Goal: Transaction & Acquisition: Purchase product/service

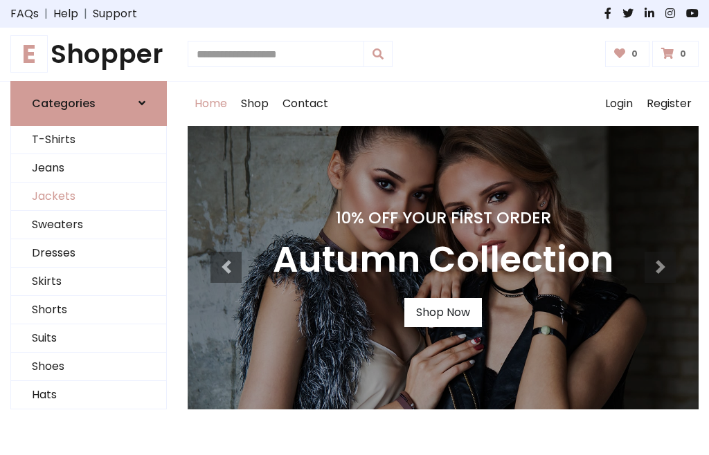
click at [89, 197] on link "Jackets" at bounding box center [88, 197] width 155 height 28
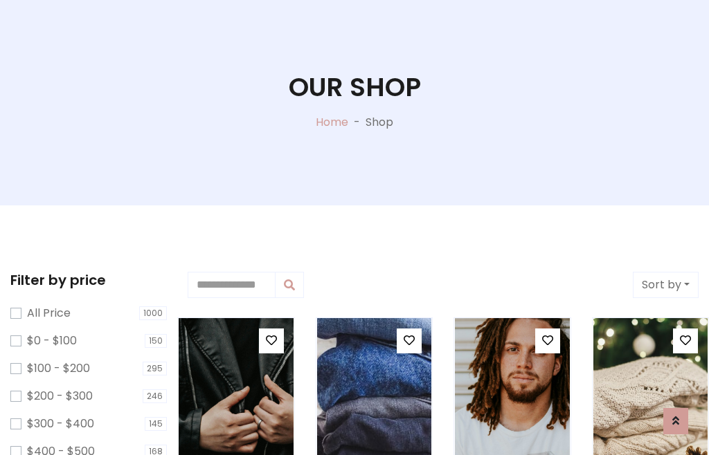
scroll to position [71, 0]
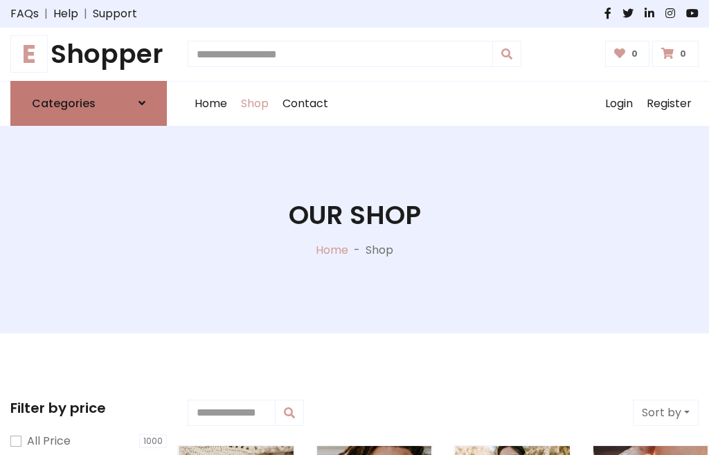
click at [89, 103] on h6 "Categories" at bounding box center [64, 103] width 64 height 13
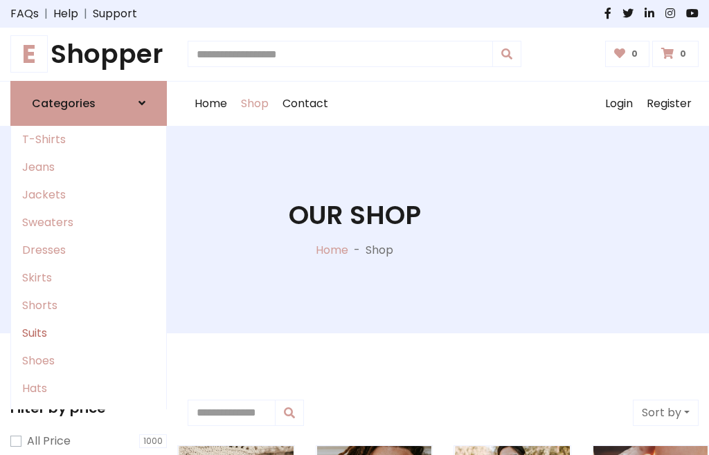
click at [89, 333] on link "Suits" at bounding box center [88, 334] width 155 height 28
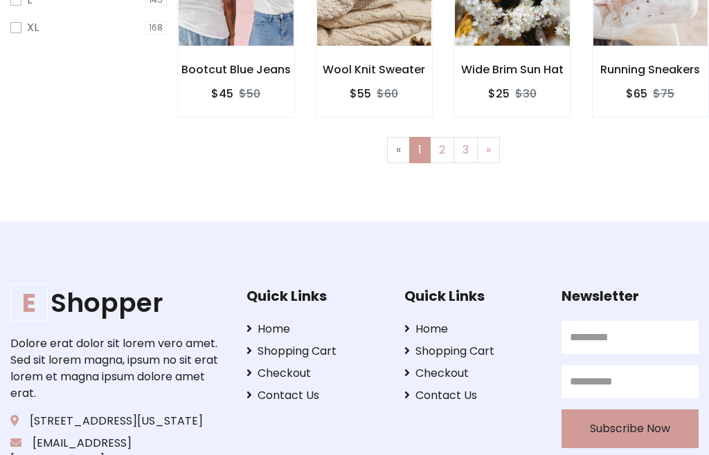
scroll to position [70, 0]
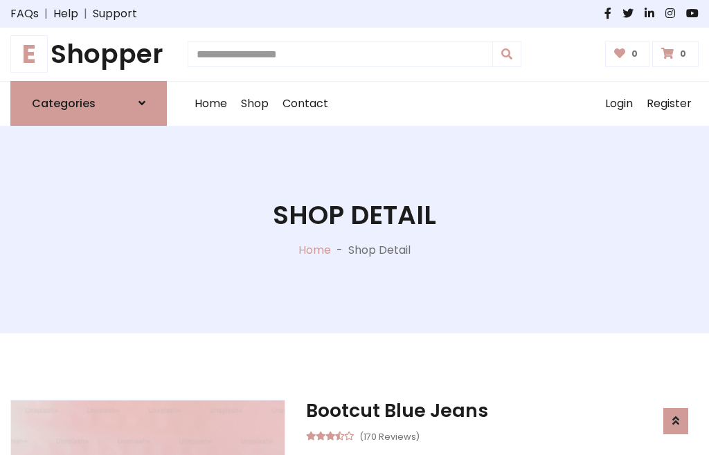
scroll to position [1169, 0]
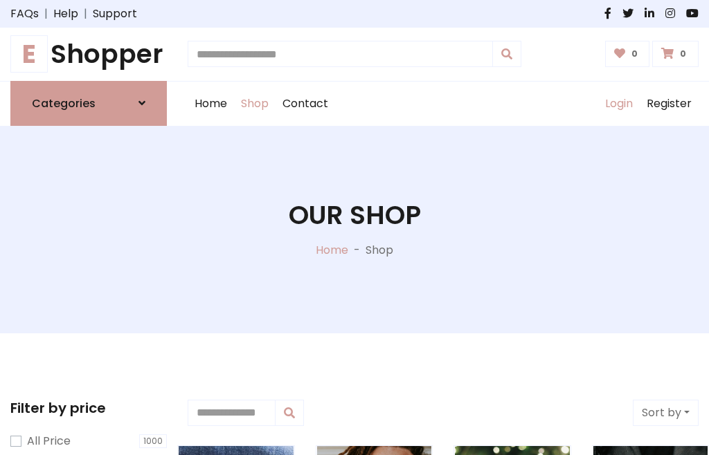
click at [618, 103] on link "Login" at bounding box center [619, 104] width 42 height 44
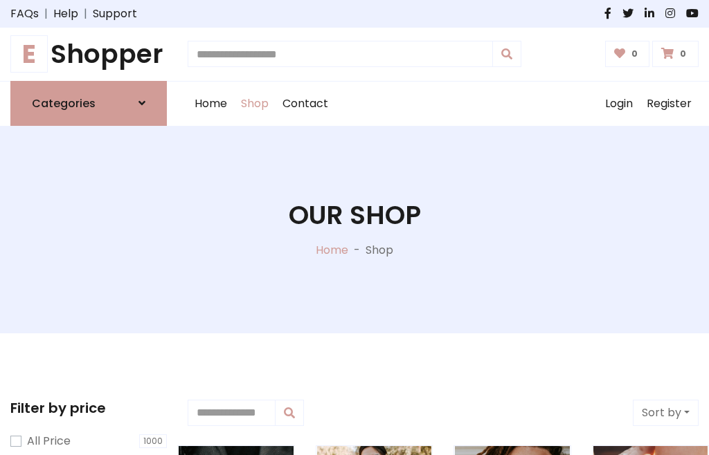
scroll to position [70, 0]
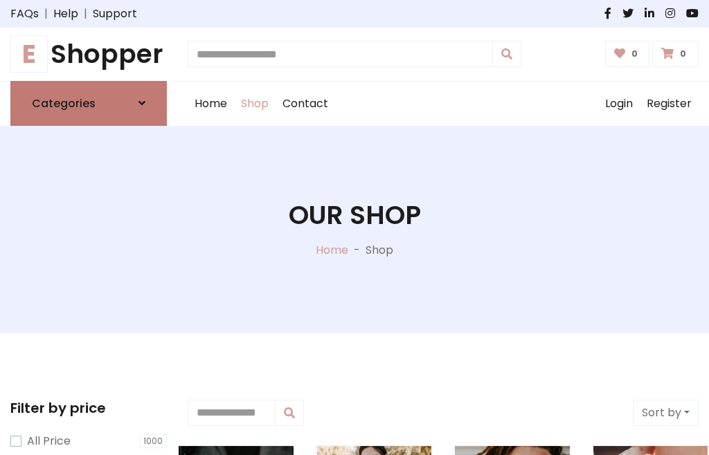
click at [142, 103] on icon at bounding box center [141, 103] width 7 height 11
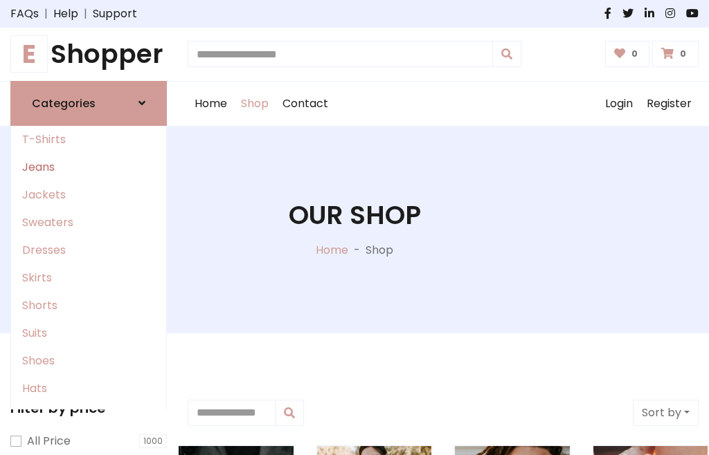
click at [89, 167] on link "Jeans" at bounding box center [88, 168] width 155 height 28
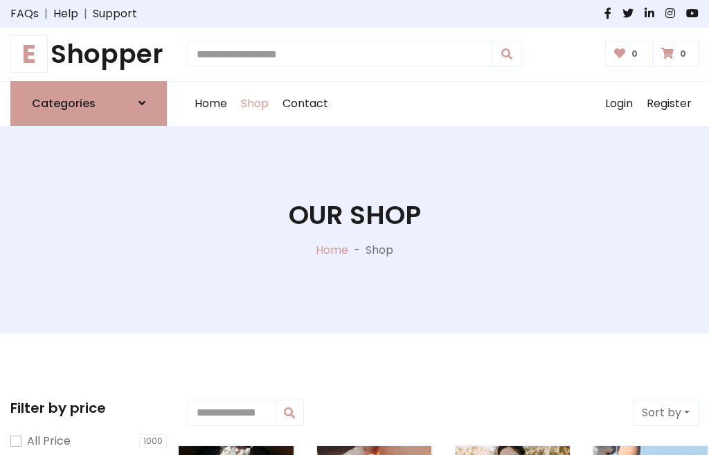
scroll to position [70, 0]
